Goal: Communication & Community: Answer question/provide support

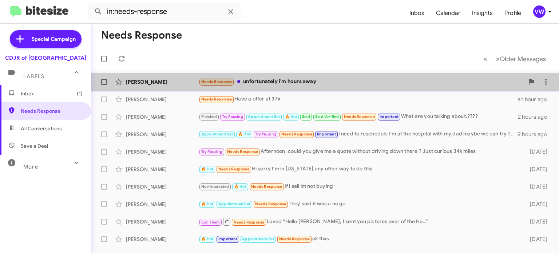
click at [227, 85] on span "Needs Response" at bounding box center [217, 81] width 36 height 8
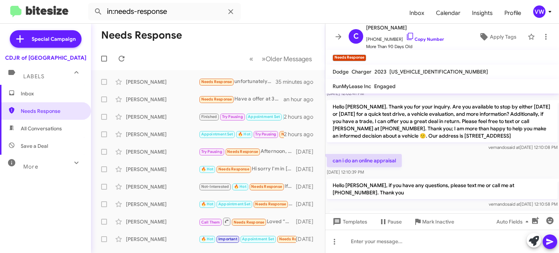
scroll to position [630, 0]
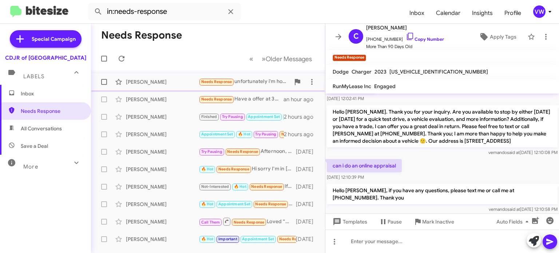
click at [228, 82] on span "Needs Response" at bounding box center [216, 81] width 31 height 5
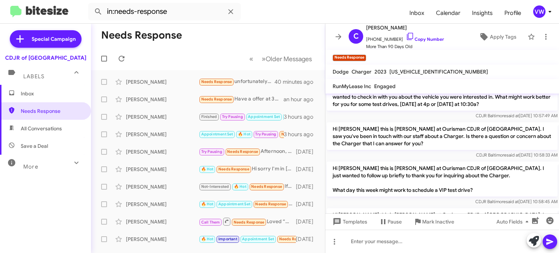
scroll to position [123, 0]
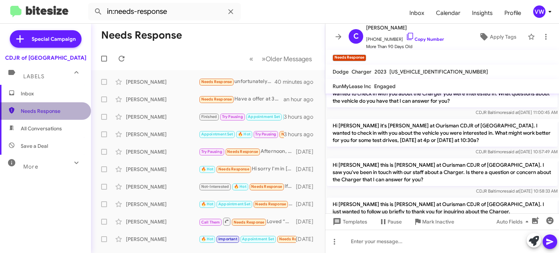
click at [56, 109] on span "Needs Response" at bounding box center [52, 110] width 62 height 7
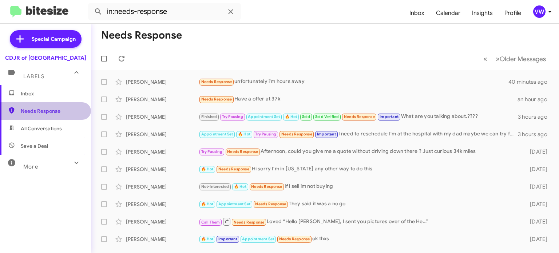
click at [47, 116] on span "Needs Response" at bounding box center [45, 110] width 91 height 17
click at [44, 109] on span "Needs Response" at bounding box center [52, 110] width 62 height 7
click at [59, 117] on span "Needs Response" at bounding box center [45, 110] width 91 height 17
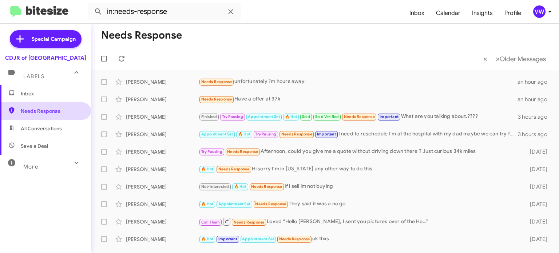
click at [62, 111] on span "Needs Response" at bounding box center [52, 110] width 62 height 7
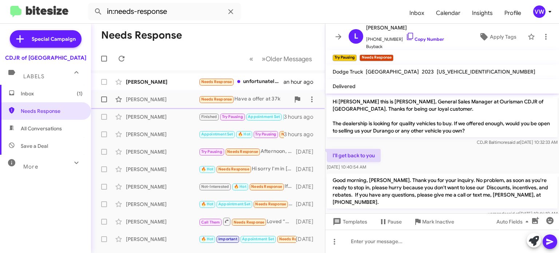
scroll to position [30, 0]
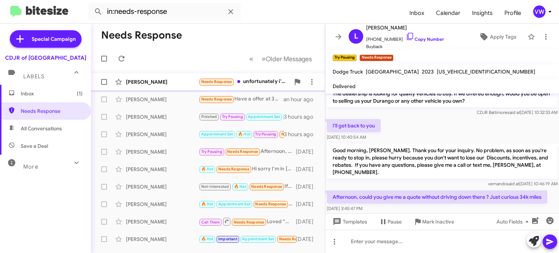
click at [225, 82] on span "Needs Response" at bounding box center [216, 81] width 31 height 5
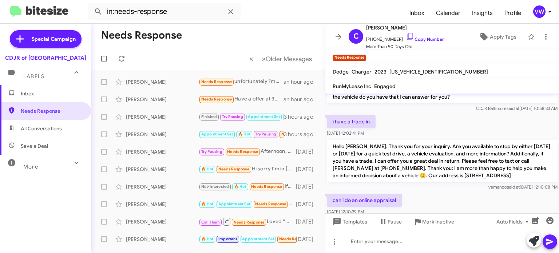
scroll to position [581, 0]
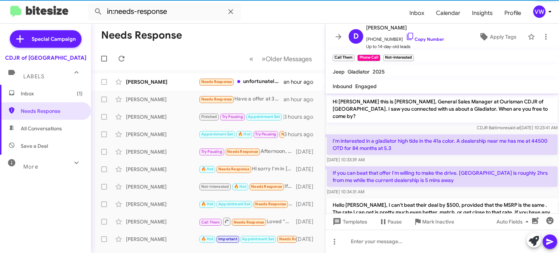
scroll to position [134, 0]
